Goal: Information Seeking & Learning: Learn about a topic

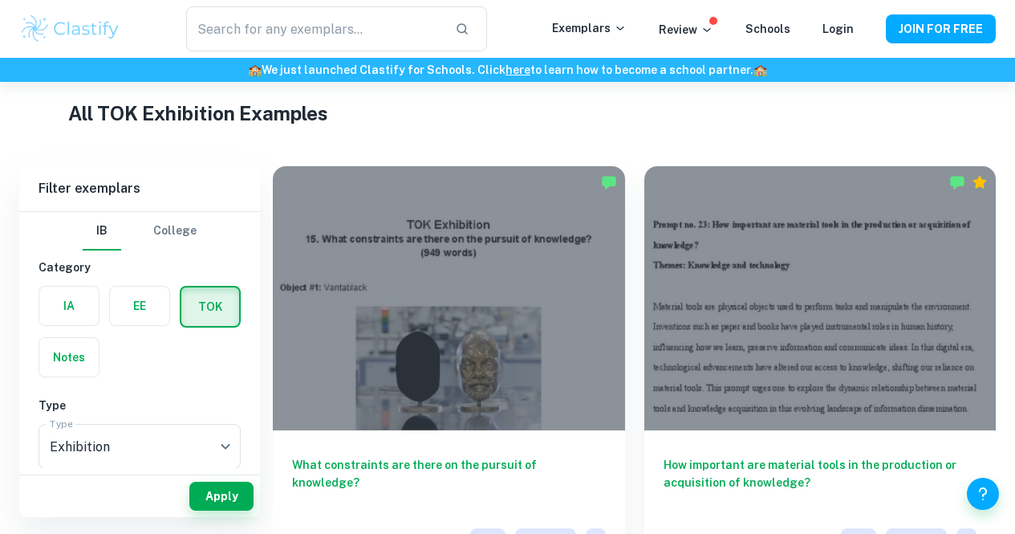
scroll to position [375, 0]
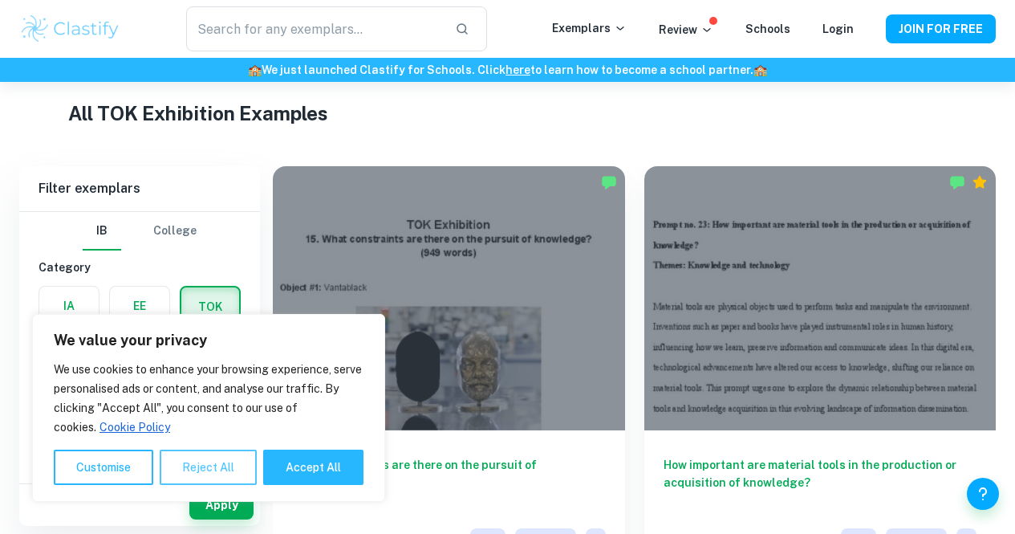
click at [197, 470] on button "Reject All" at bounding box center [208, 466] width 97 height 35
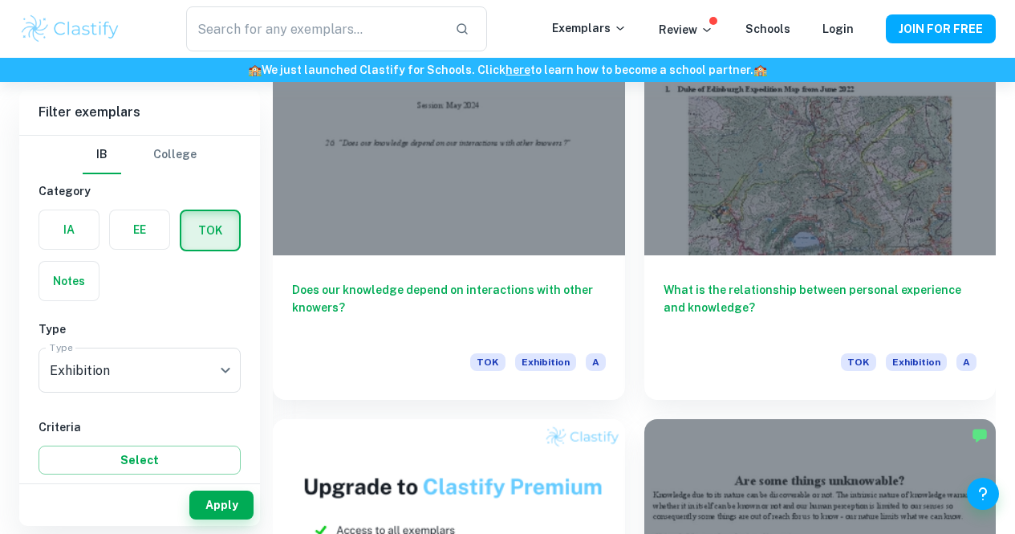
scroll to position [1406, 0]
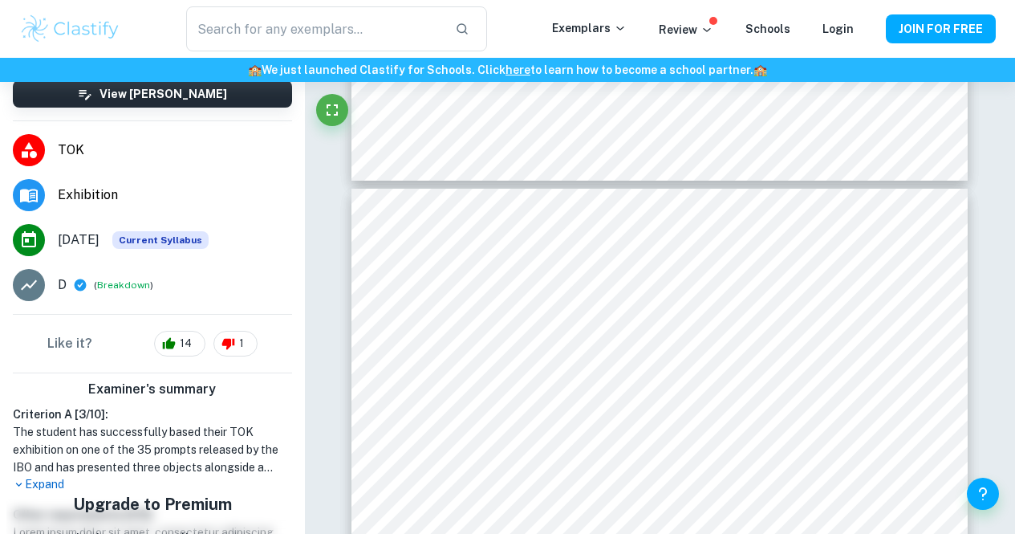
scroll to position [242, 0]
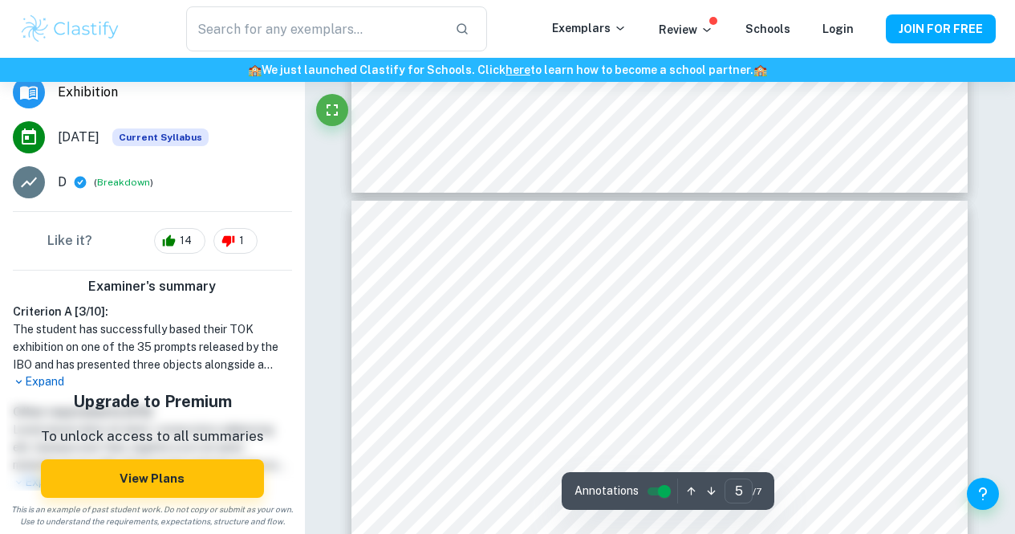
type input "4"
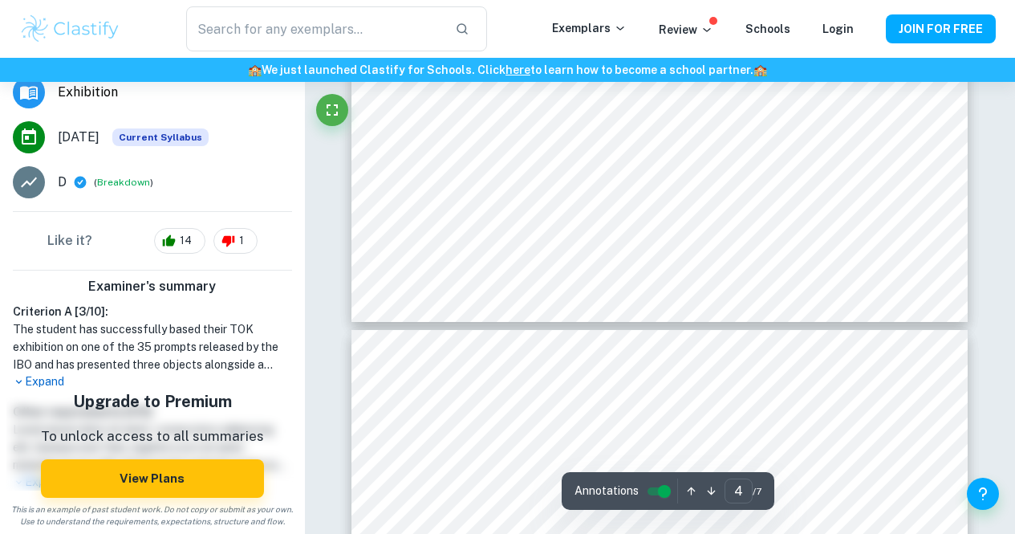
scroll to position [3185, 0]
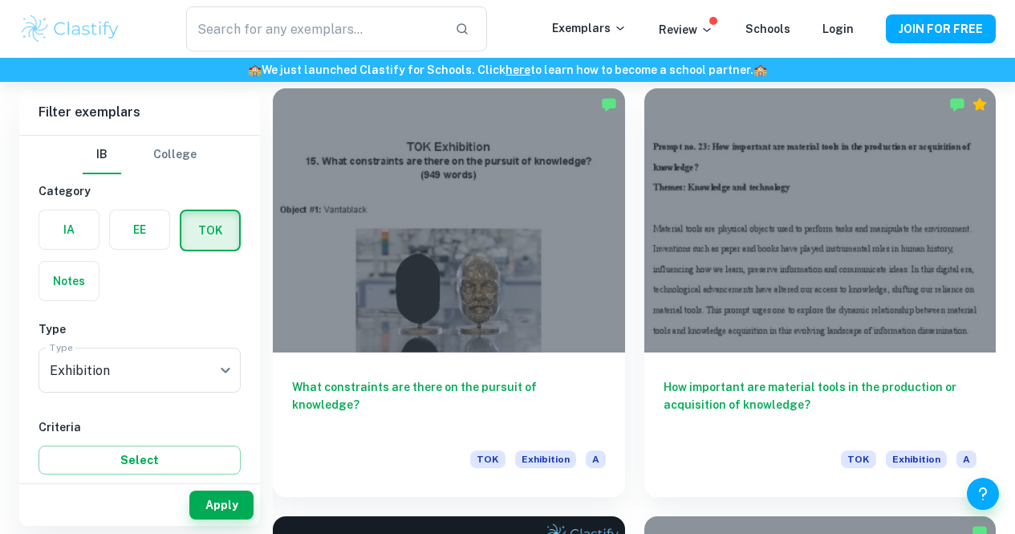
scroll to position [466, 0]
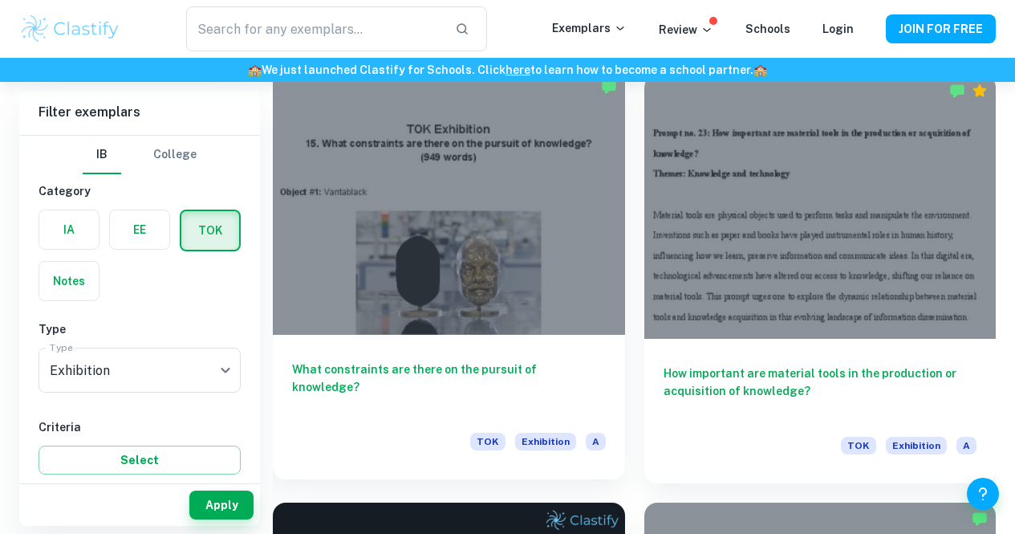
click at [339, 234] on div at bounding box center [449, 203] width 352 height 264
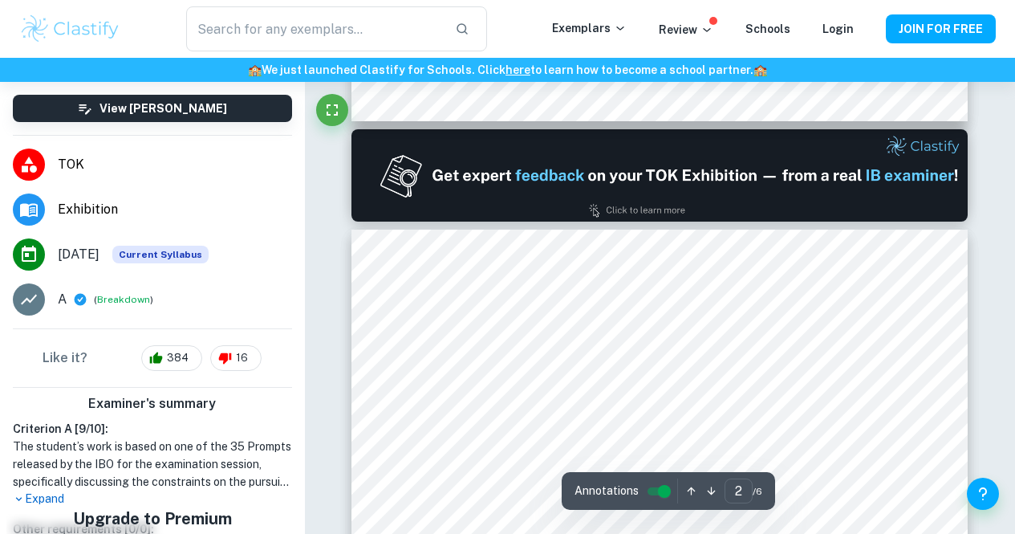
scroll to position [44, 0]
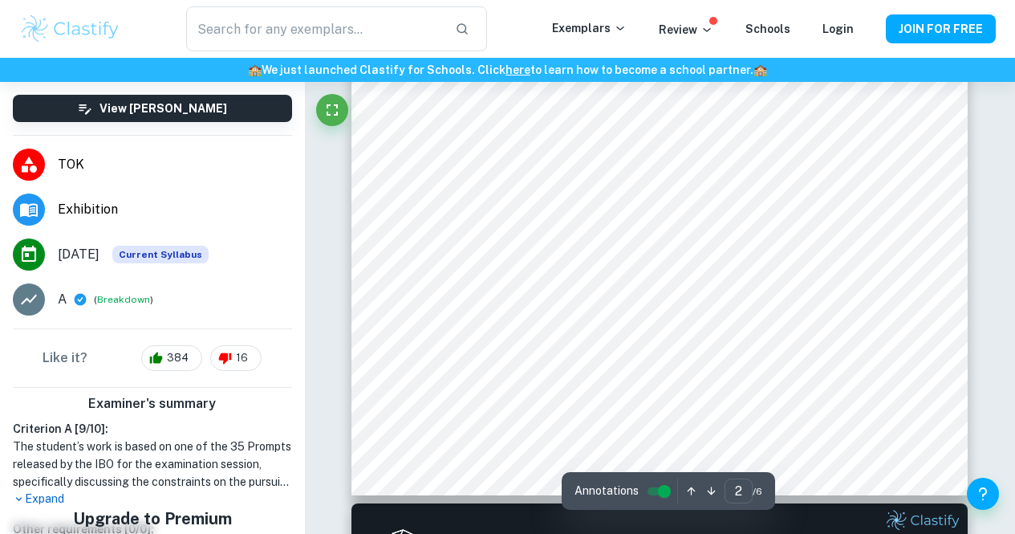
type input "1"
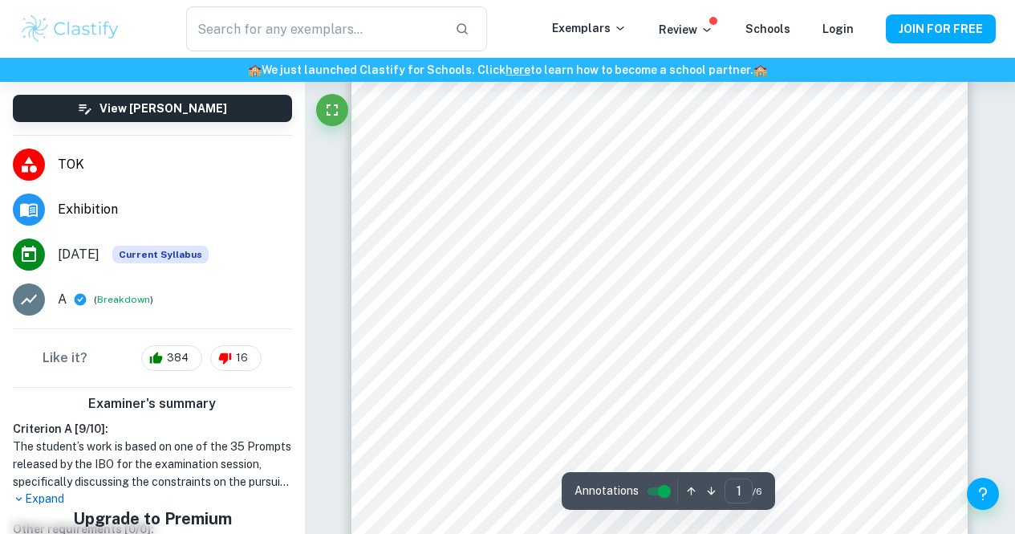
scroll to position [321, 0]
click at [103, 212] on span "Exhibition" at bounding box center [175, 209] width 234 height 19
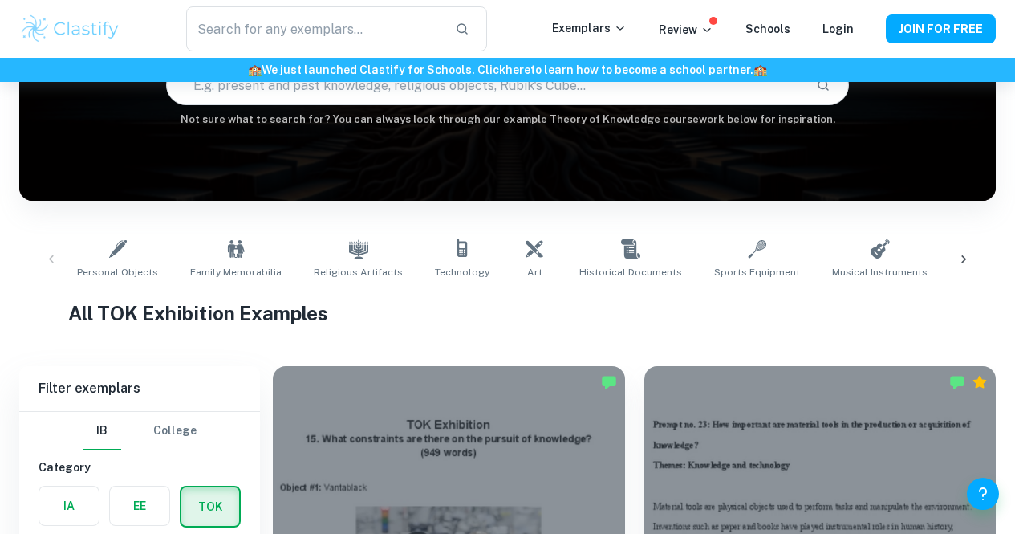
scroll to position [408, 0]
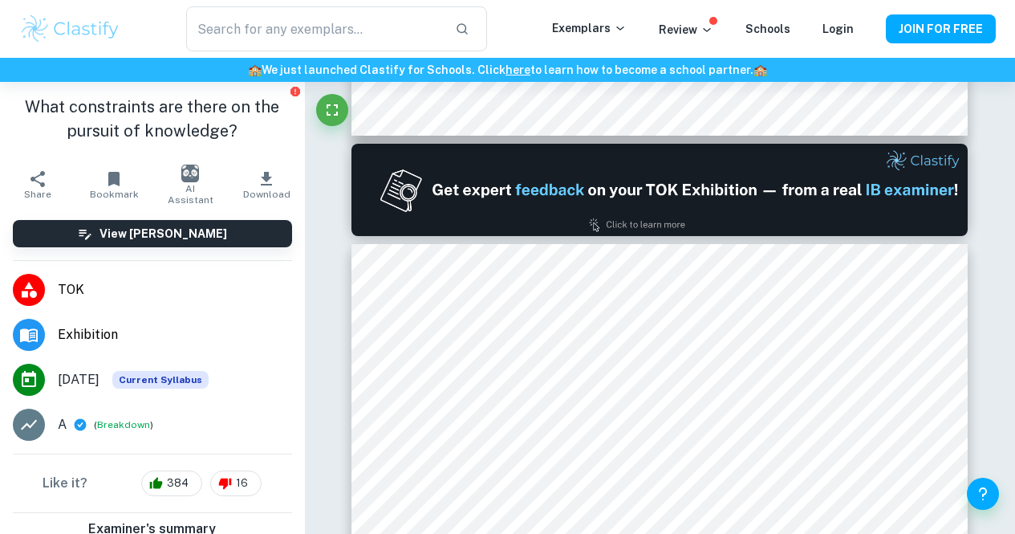
type input "1"
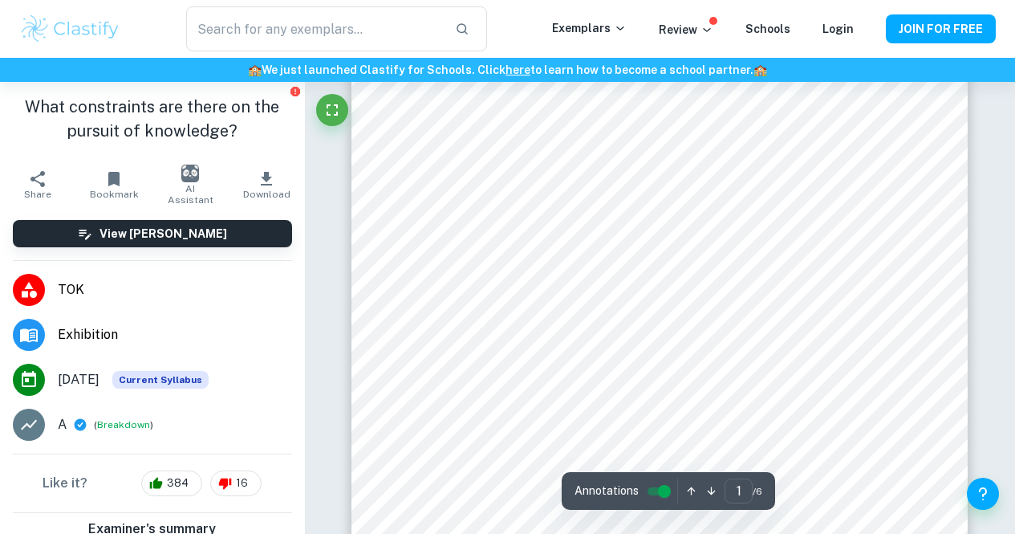
scroll to position [135, 0]
